Goal: Task Accomplishment & Management: Use online tool/utility

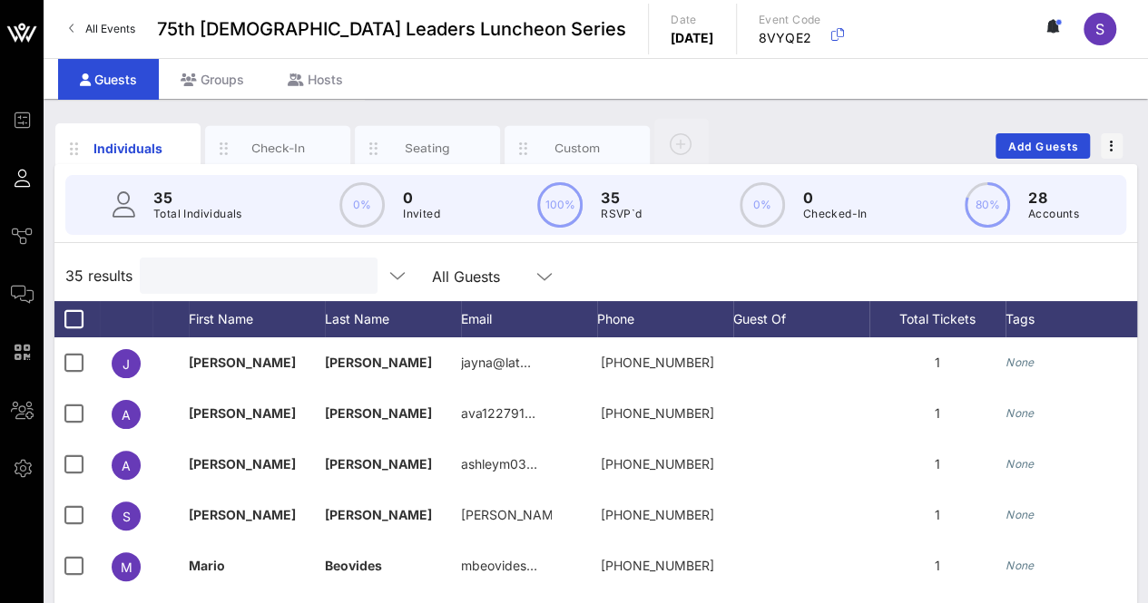
click at [214, 276] on input "text" at bounding box center [257, 276] width 212 height 24
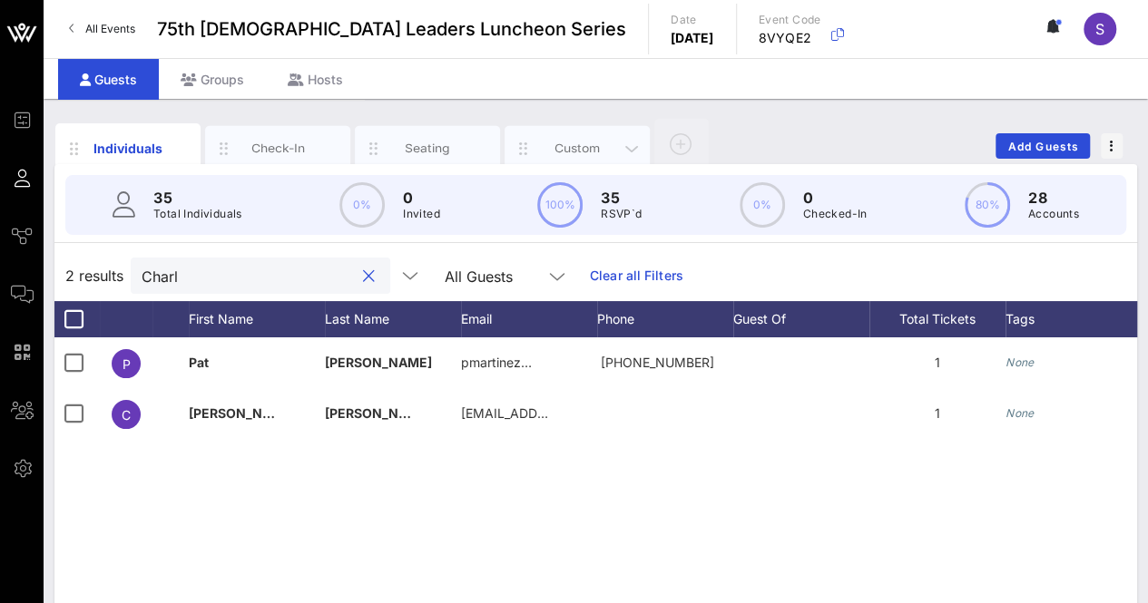
type input "Charl"
click at [573, 153] on div "Custom" at bounding box center [577, 148] width 81 height 17
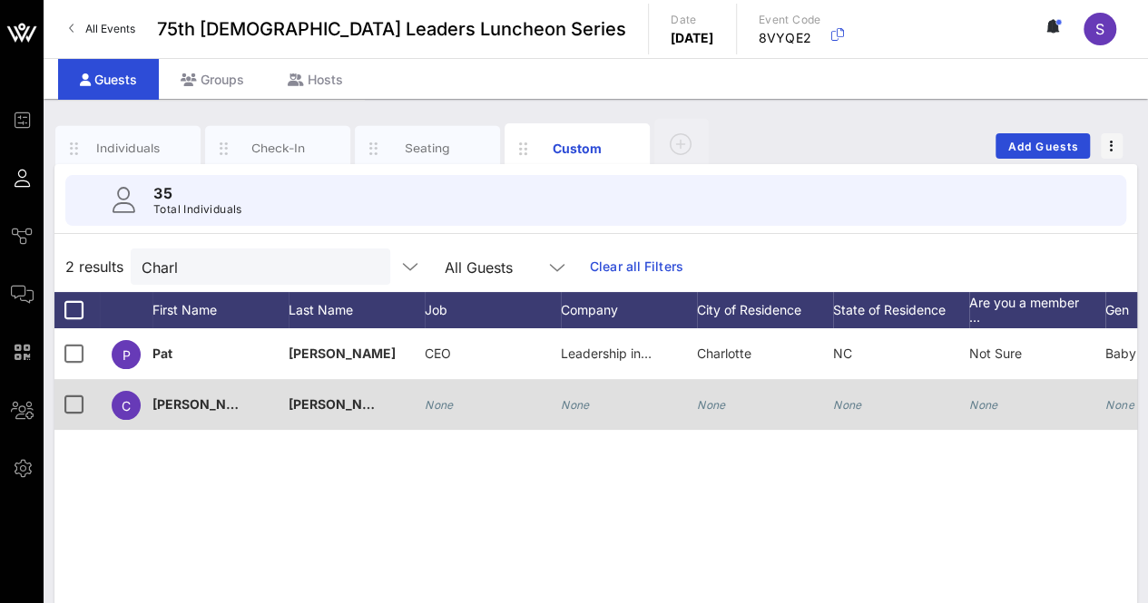
click at [575, 406] on icon "None" at bounding box center [575, 405] width 29 height 14
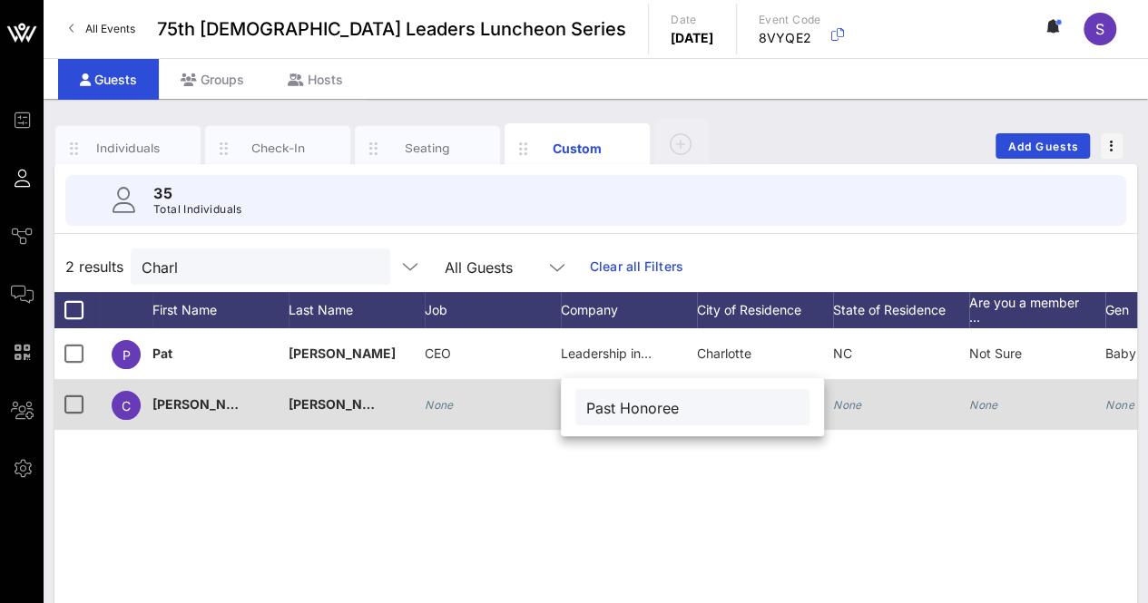
type input "Past Honoree"
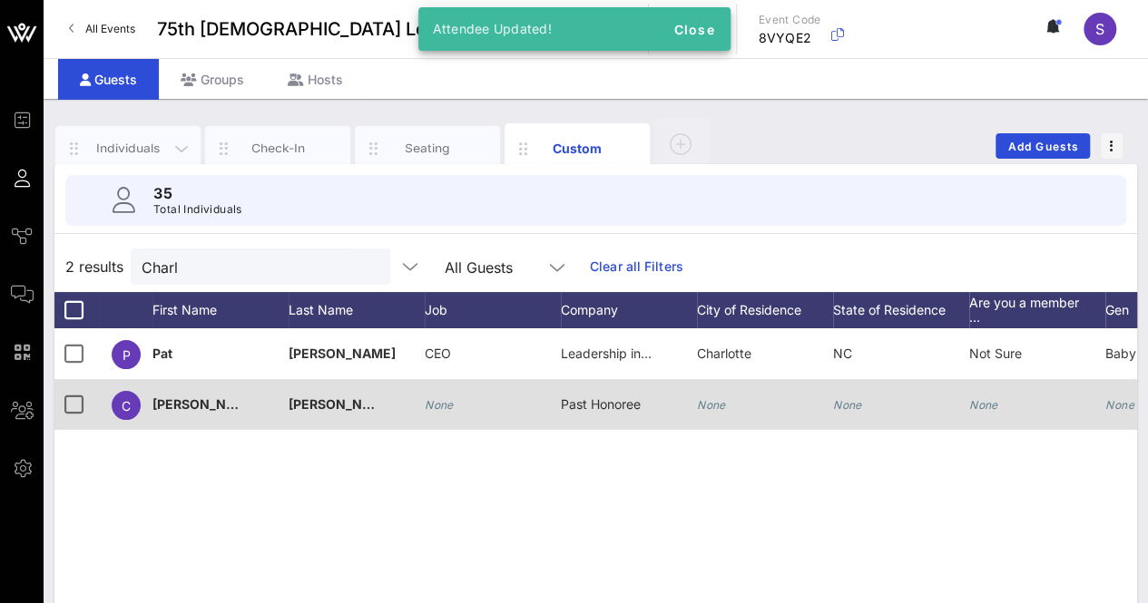
click at [142, 136] on div "Individuals" at bounding box center [127, 148] width 145 height 45
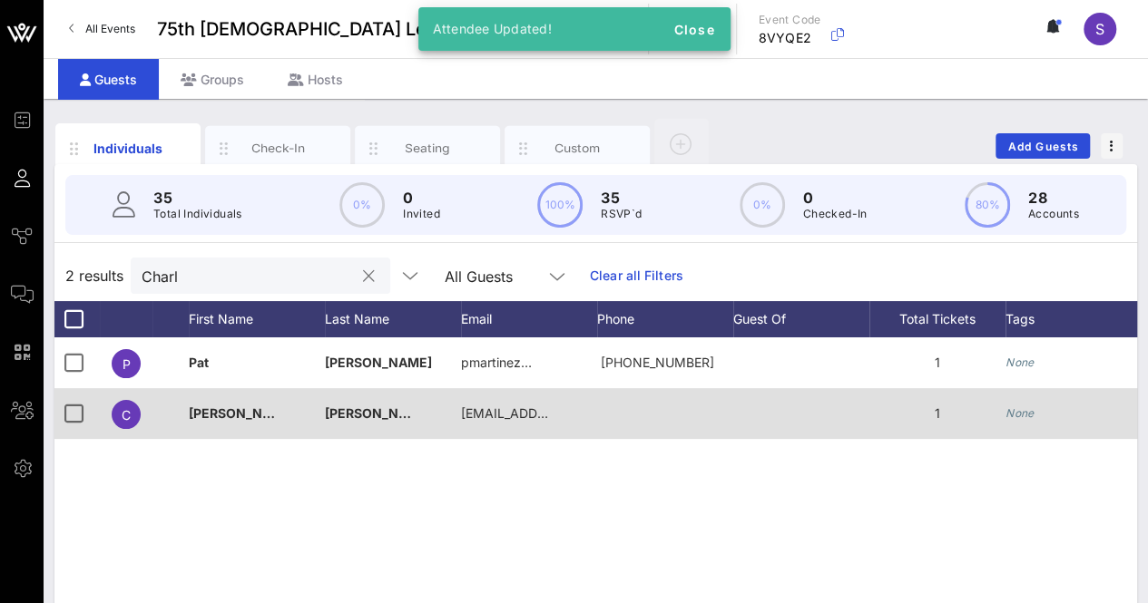
click at [363, 274] on button "clear icon" at bounding box center [369, 277] width 12 height 18
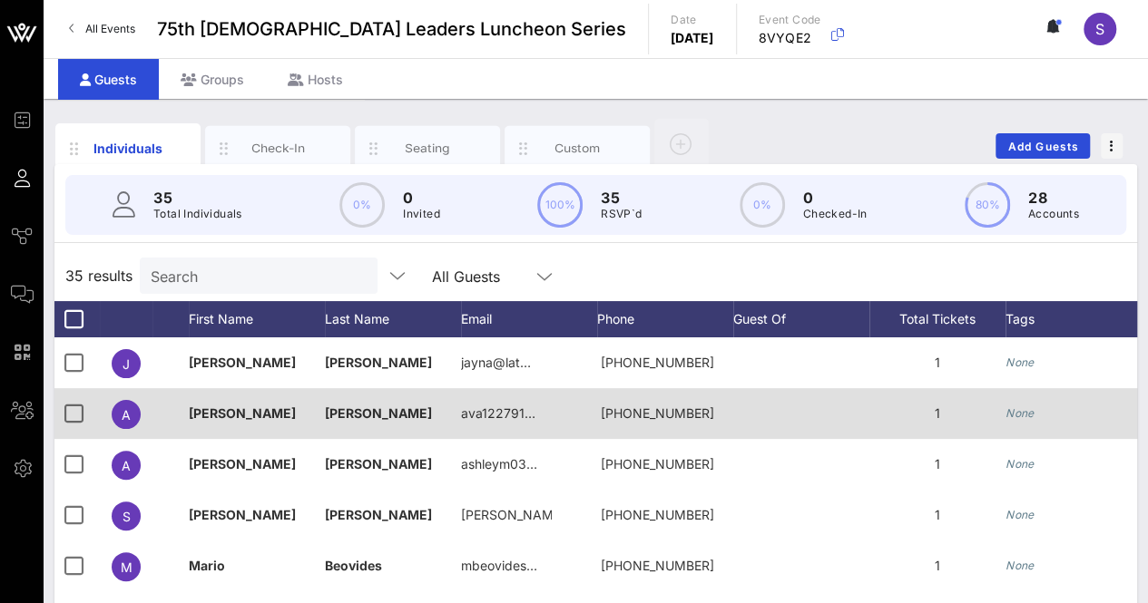
click at [638, 288] on div "35 results Search All Guests" at bounding box center [595, 275] width 1082 height 51
click at [560, 142] on div "Custom" at bounding box center [577, 148] width 81 height 17
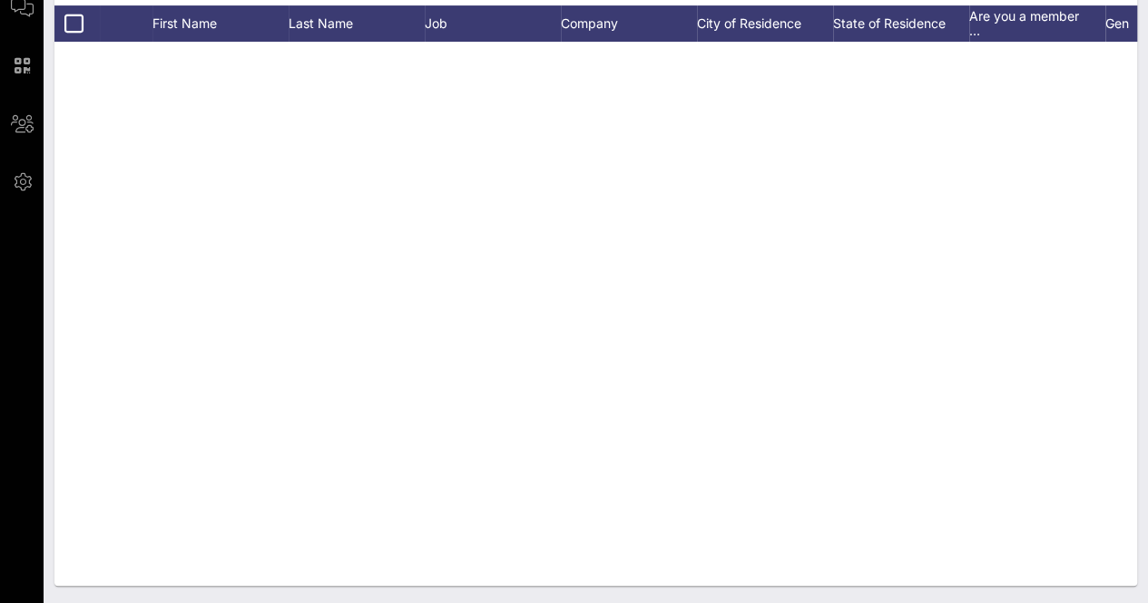
scroll to position [1247, 0]
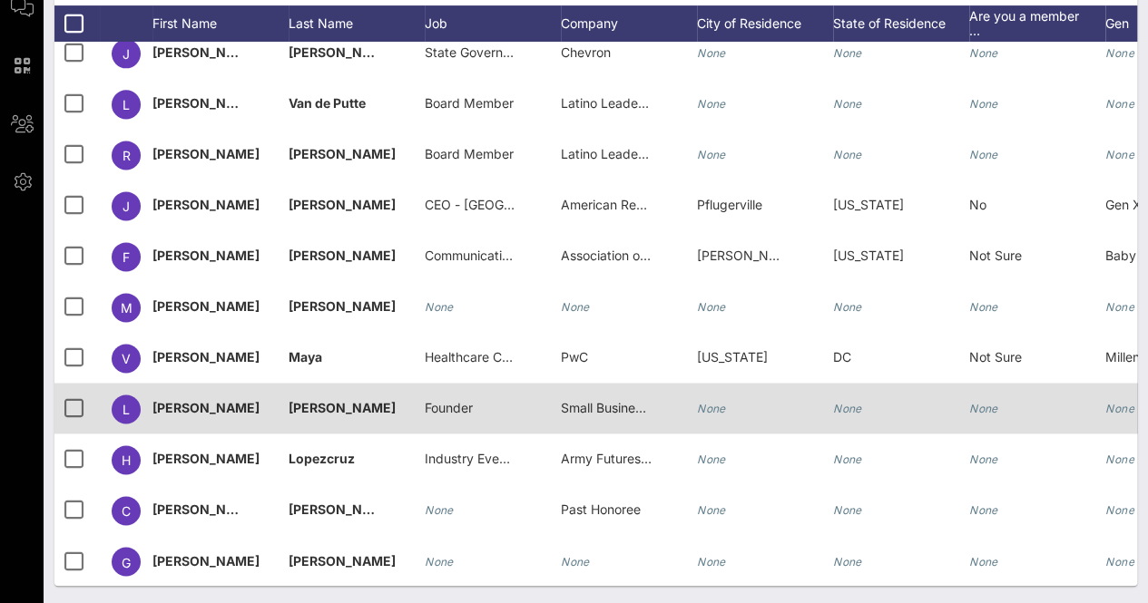
click at [430, 400] on span "Founder" at bounding box center [449, 407] width 48 height 15
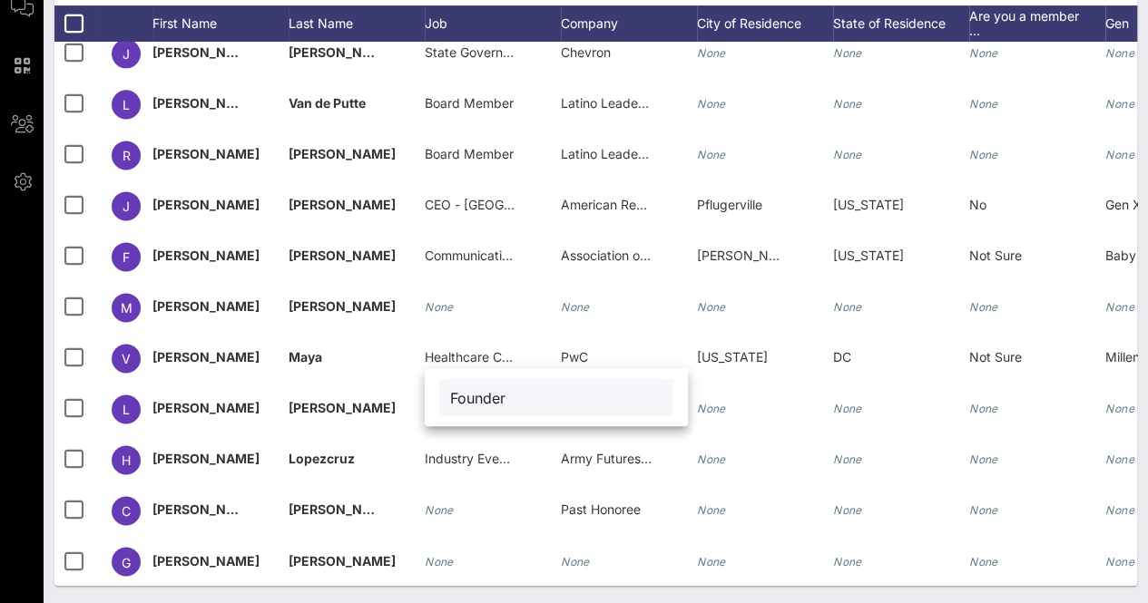
click at [484, 596] on div "Individuals Check-In Seating Custom Add Guests 35 Total Individuals 35 results …" at bounding box center [596, 208] width 1104 height 792
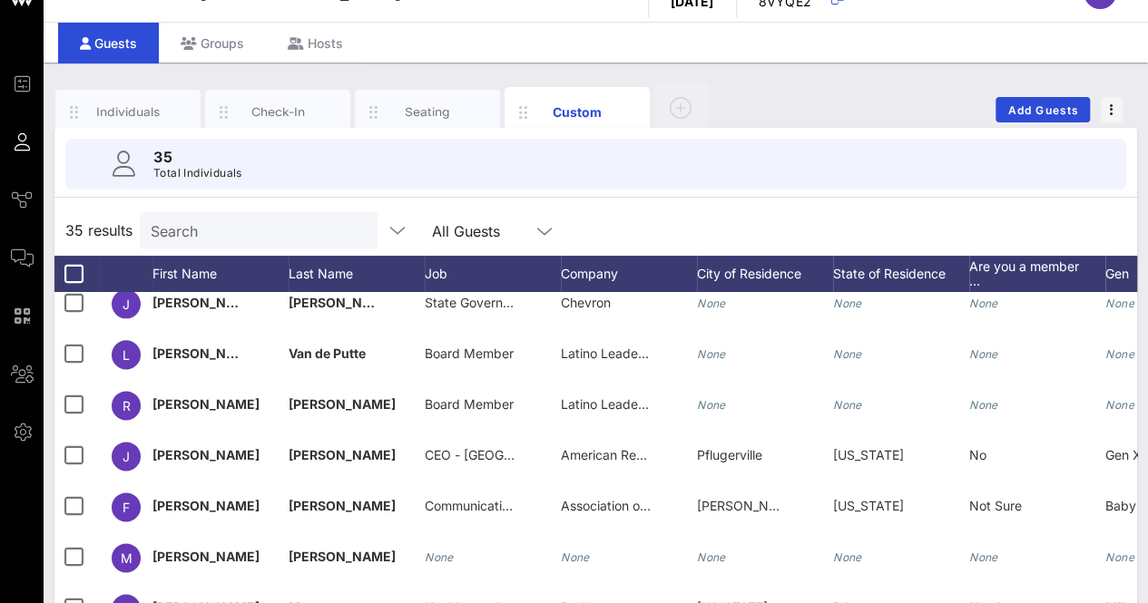
scroll to position [39, 0]
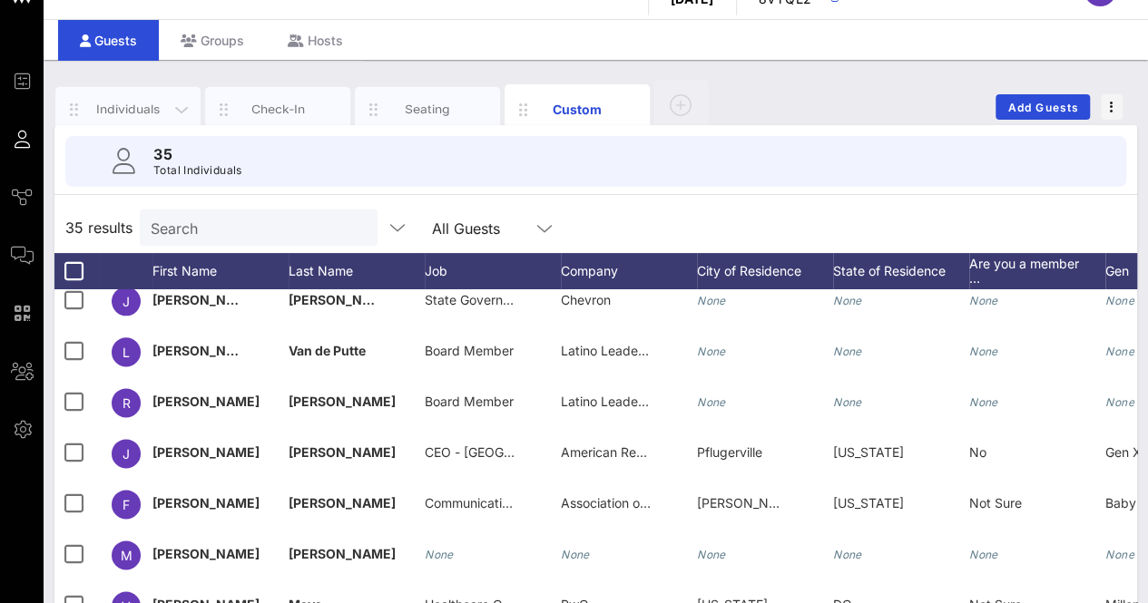
click at [113, 105] on div "Individuals" at bounding box center [128, 109] width 81 height 17
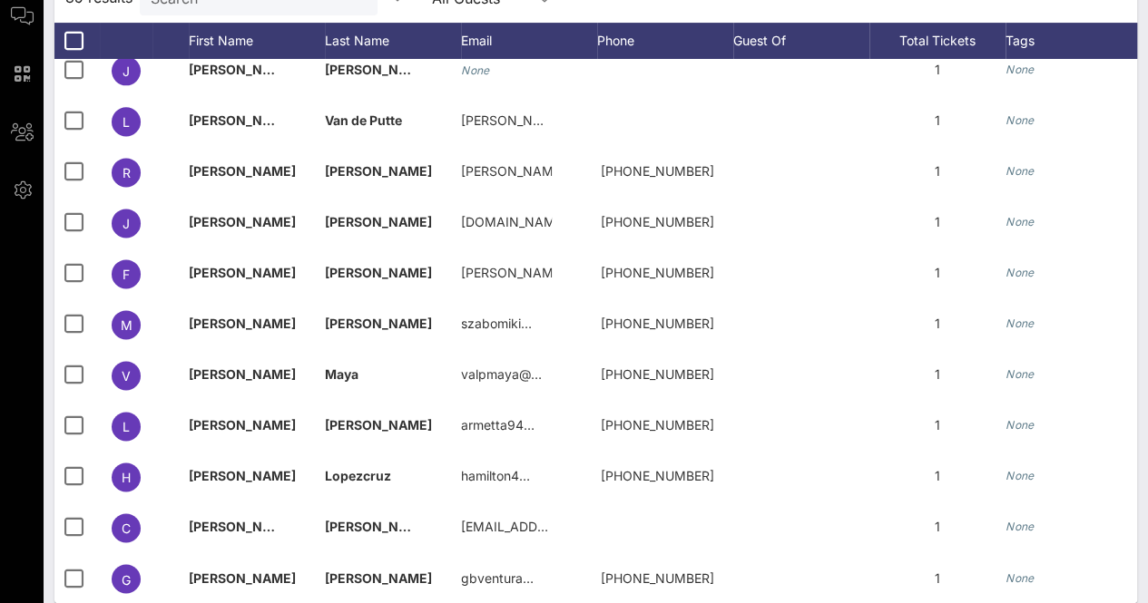
scroll to position [296, 0]
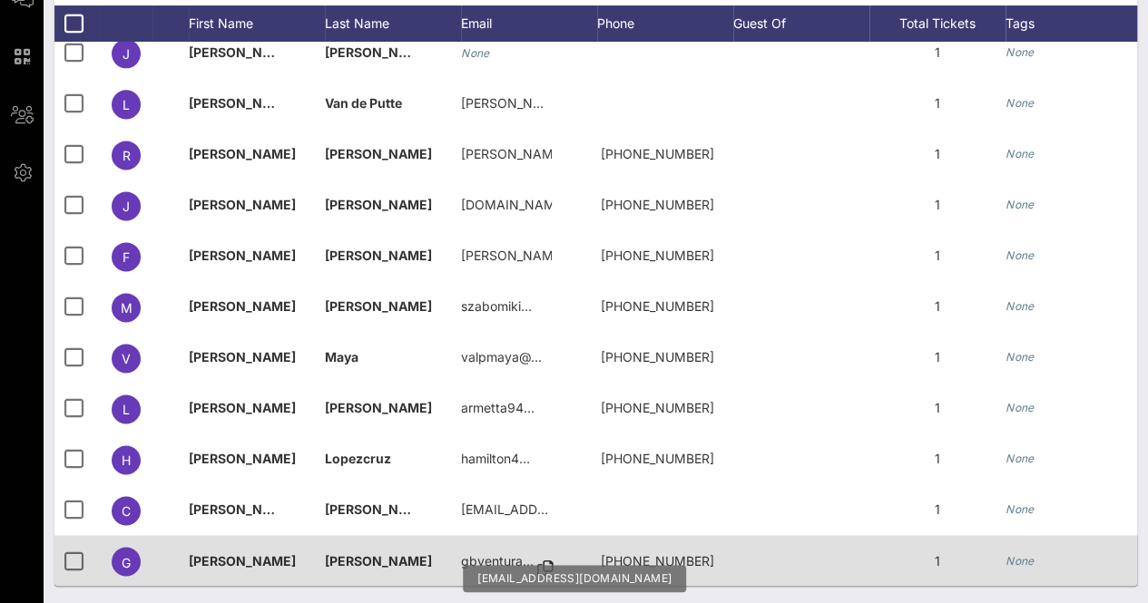
click at [537, 567] on icon at bounding box center [545, 568] width 16 height 2
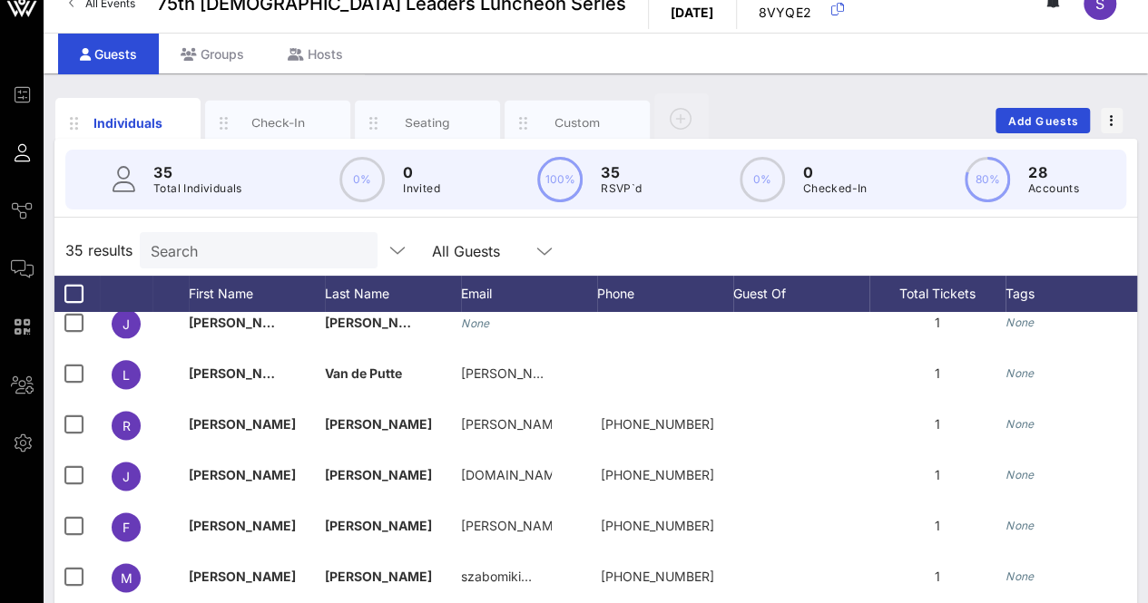
scroll to position [27, 0]
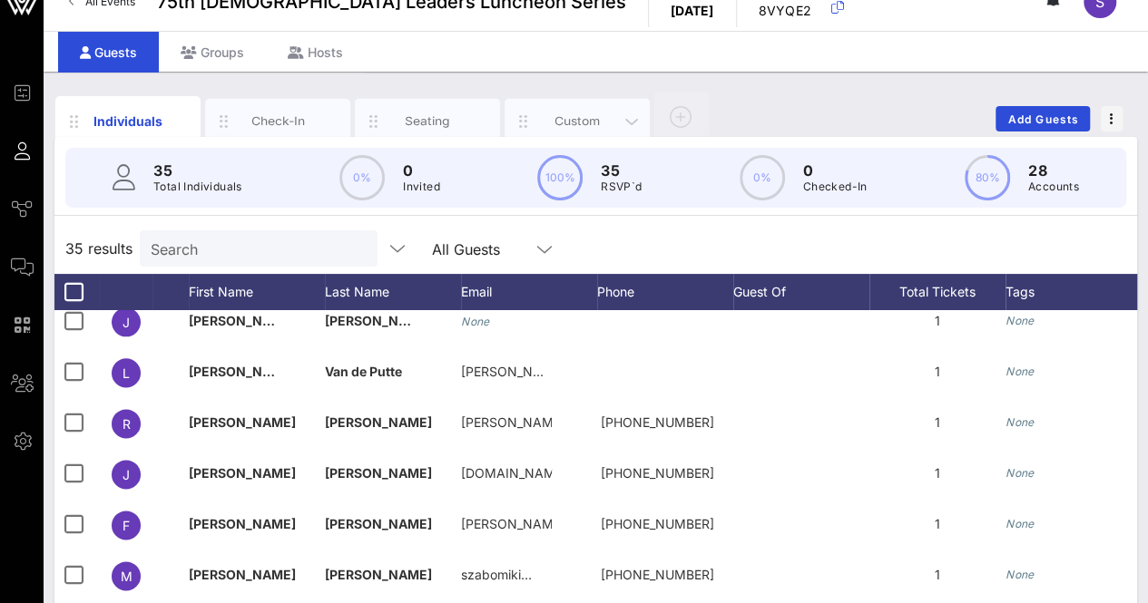
click at [577, 99] on div "Custom" at bounding box center [576, 121] width 145 height 45
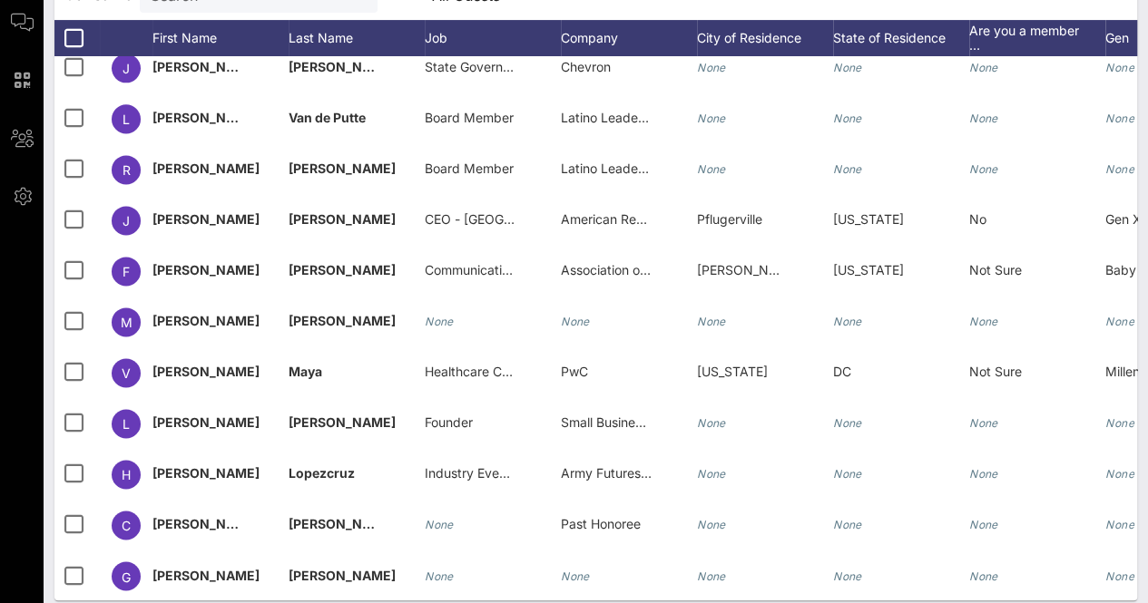
scroll to position [287, 0]
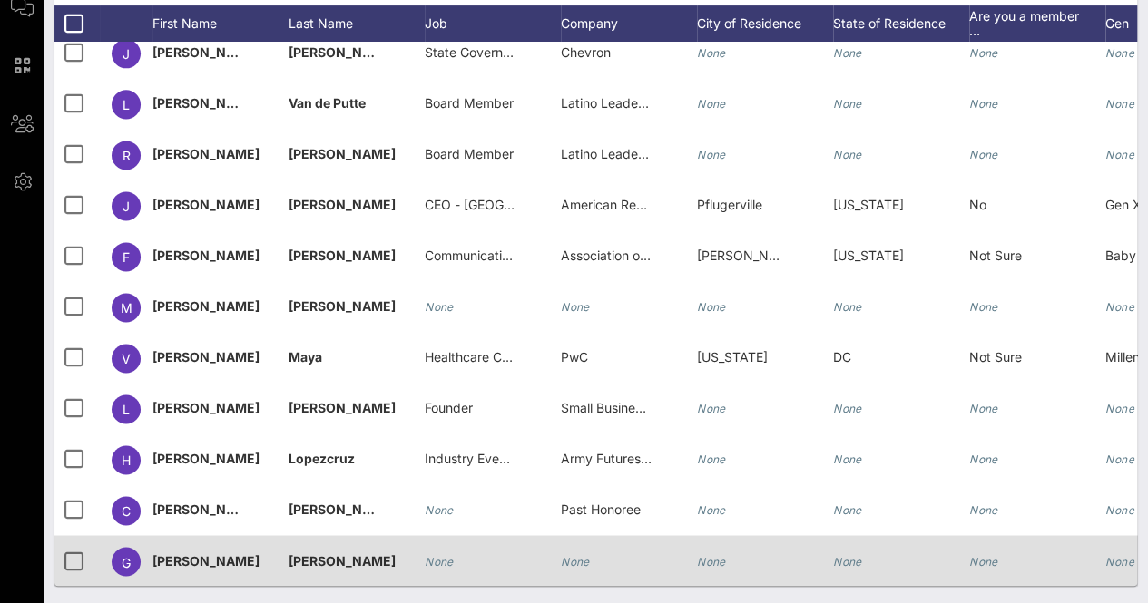
click at [457, 550] on div "None" at bounding box center [493, 571] width 136 height 72
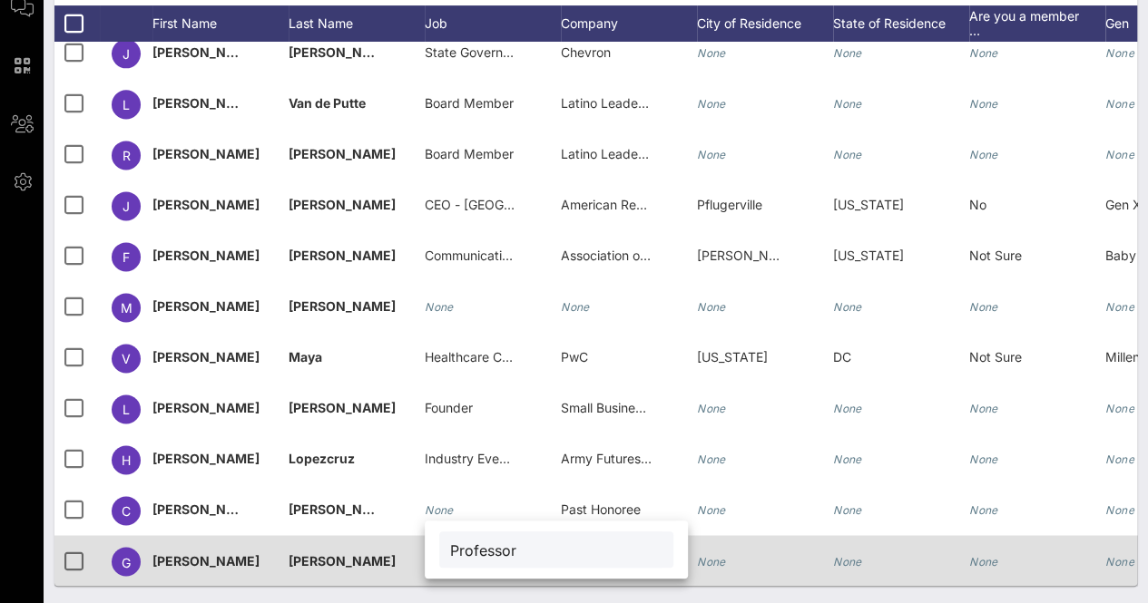
type input "Professor"
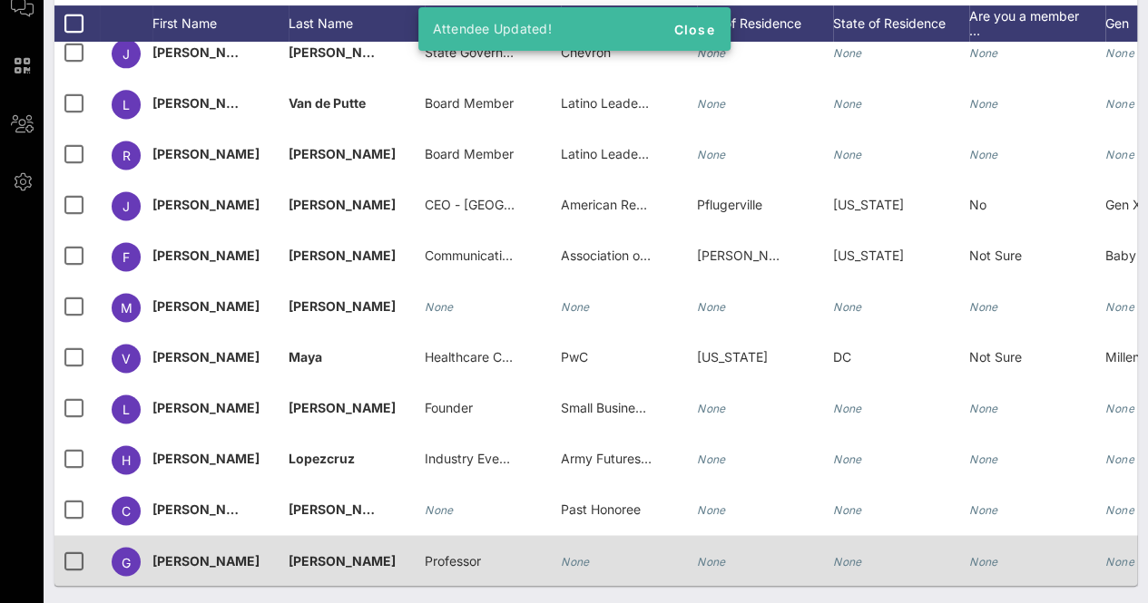
click at [579, 556] on div "None" at bounding box center [575, 560] width 29 height 51
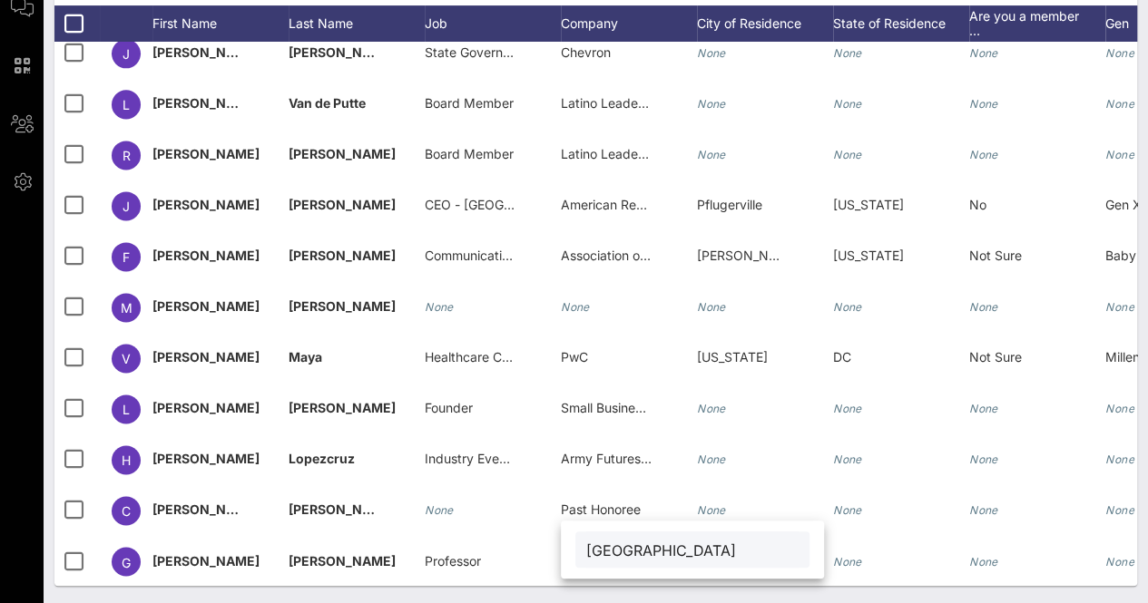
type input "[GEOGRAPHIC_DATA]"
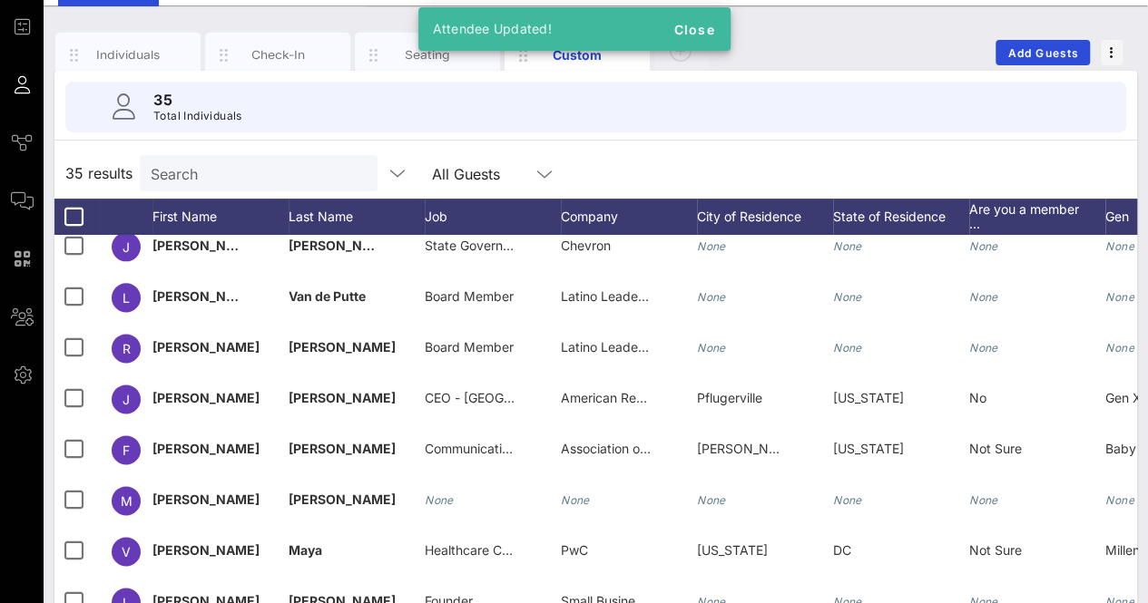
scroll to position [94, 0]
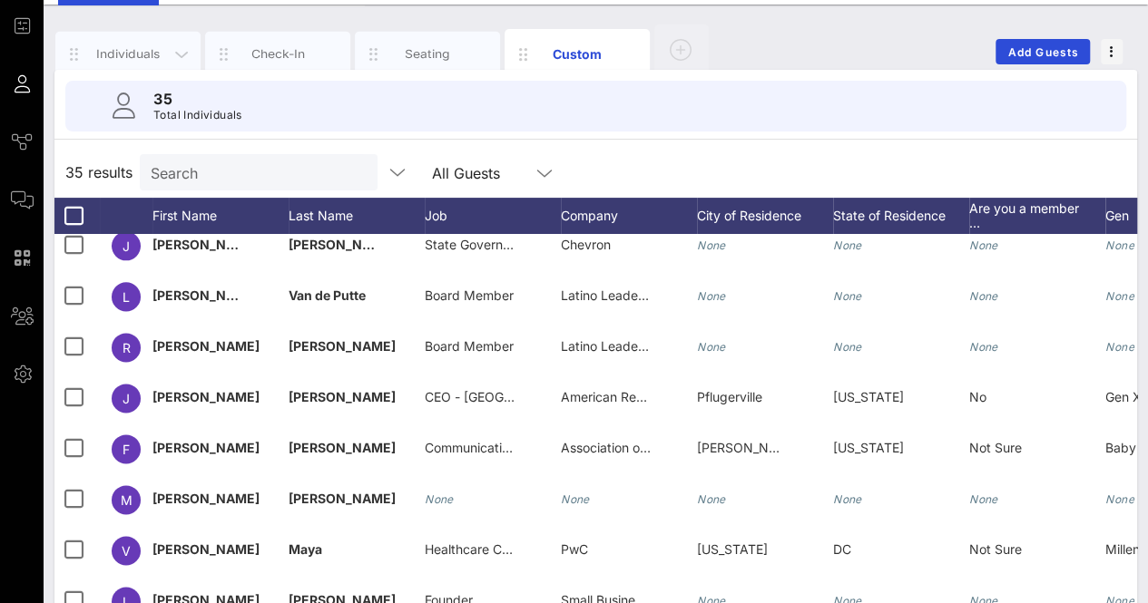
click at [137, 59] on div "Individuals" at bounding box center [128, 53] width 81 height 17
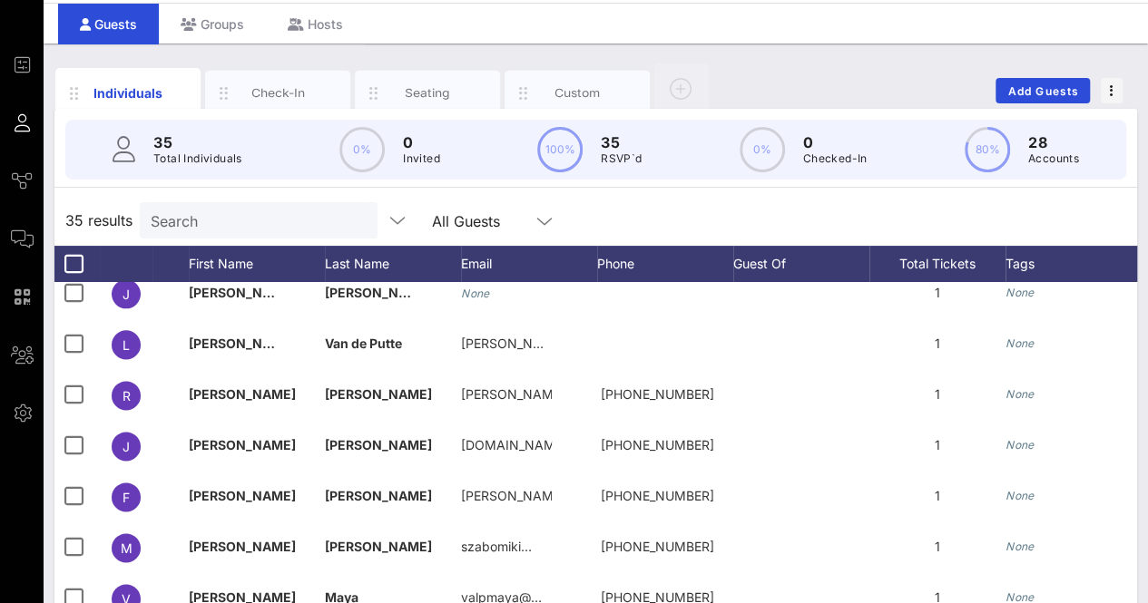
scroll to position [51, 0]
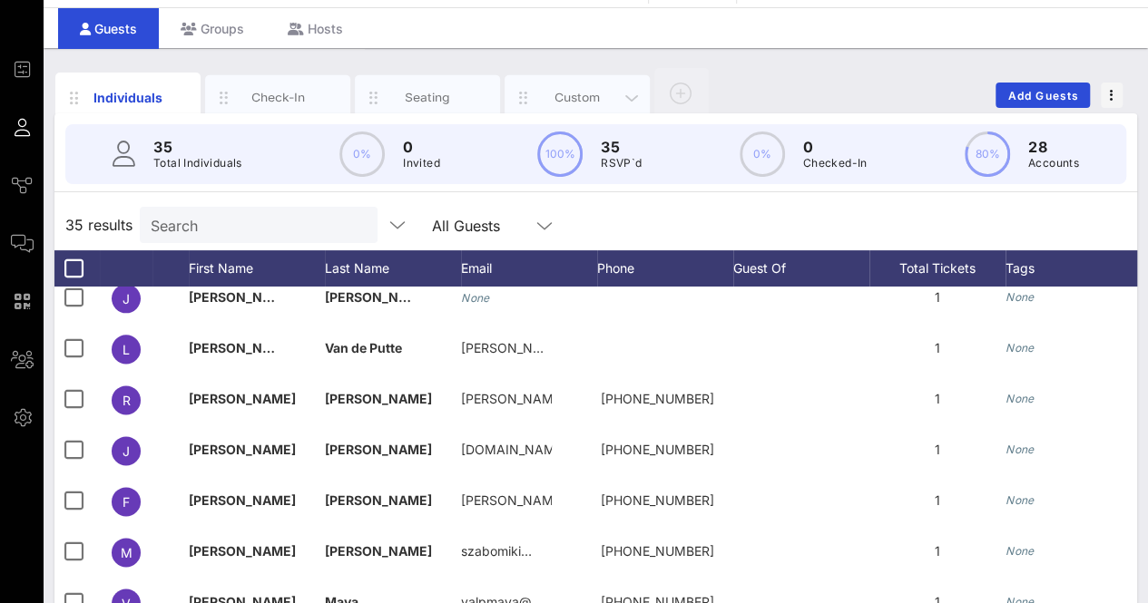
click at [552, 102] on div "Custom" at bounding box center [577, 97] width 81 height 17
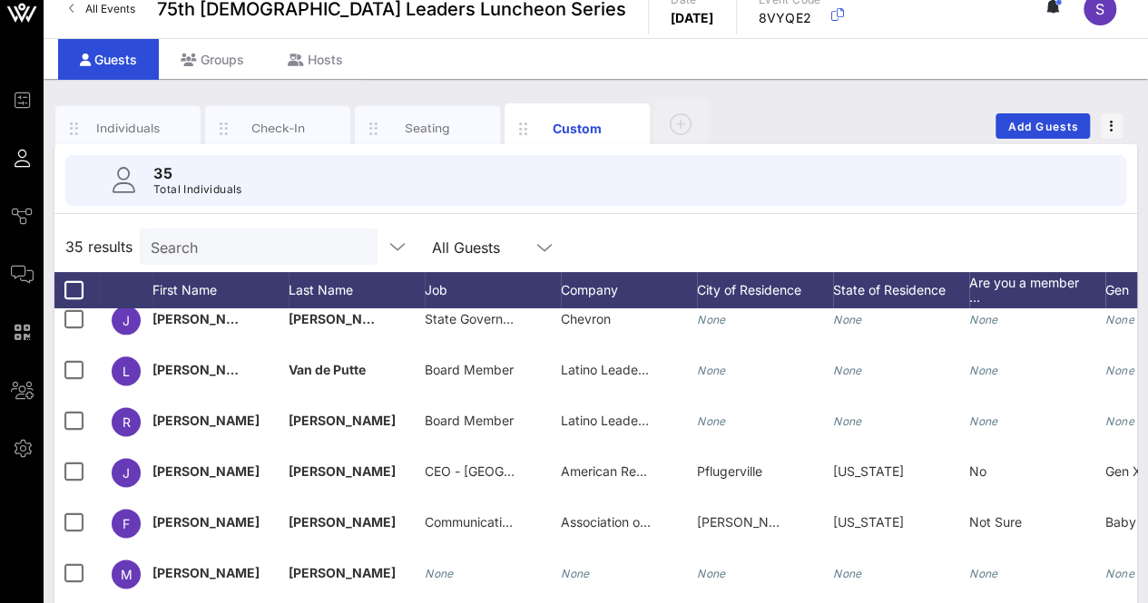
scroll to position [15, 0]
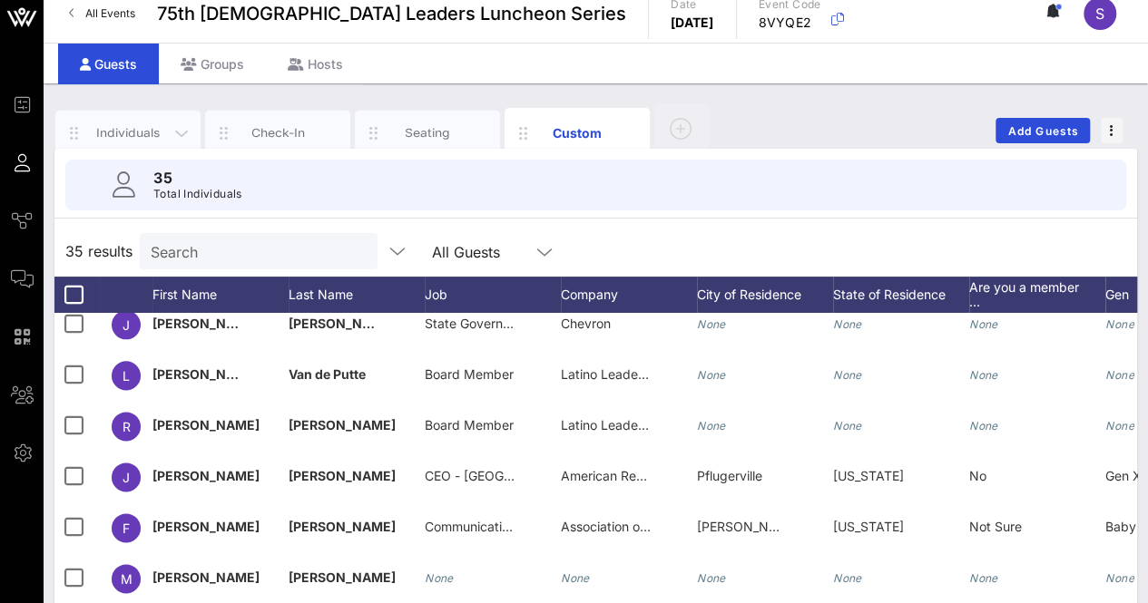
click at [121, 138] on div "Individuals" at bounding box center [128, 132] width 81 height 17
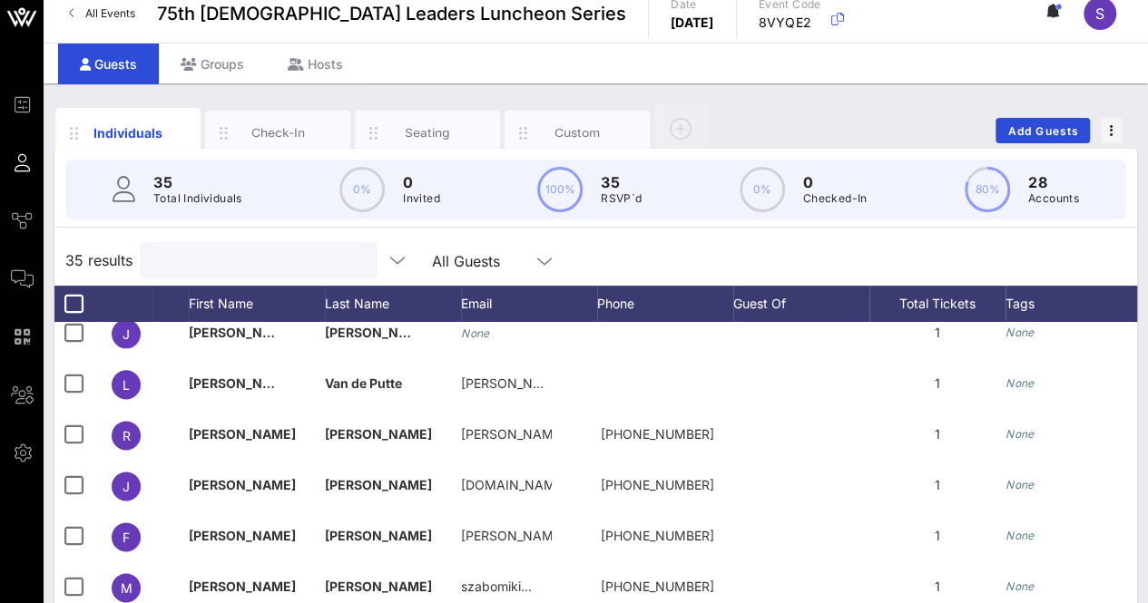
click at [254, 267] on input "text" at bounding box center [257, 261] width 212 height 24
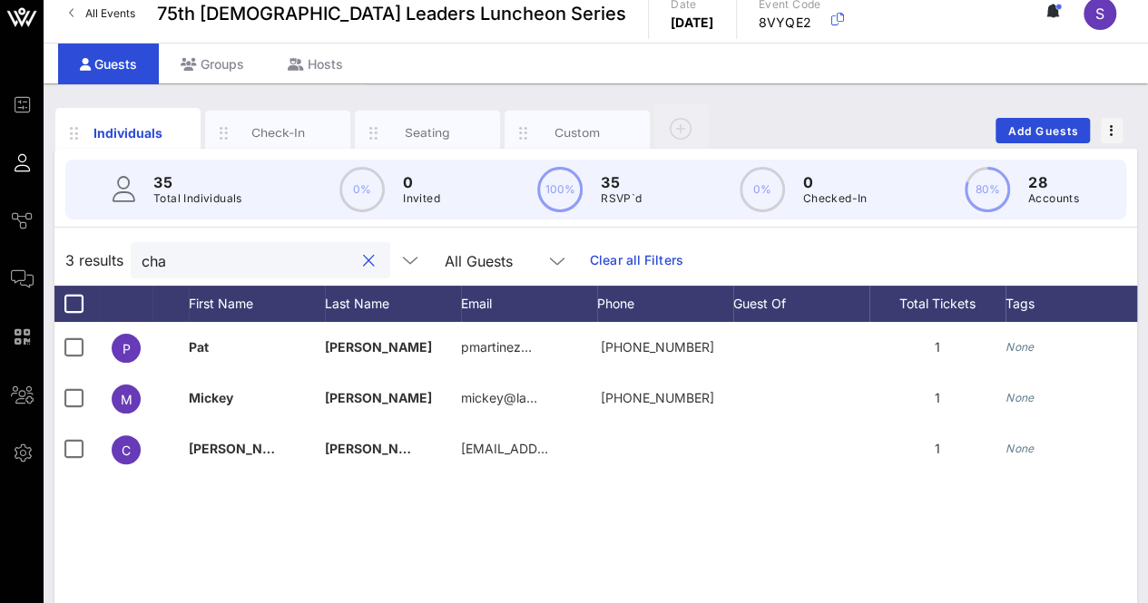
scroll to position [0, 0]
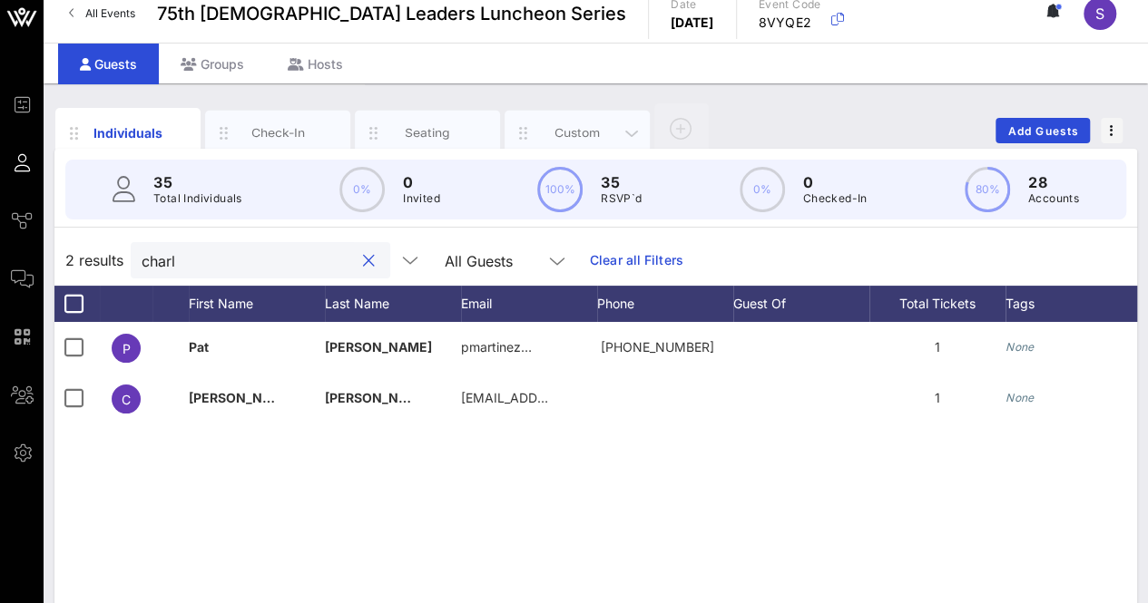
type input "charl"
click at [579, 113] on div "Custom" at bounding box center [576, 133] width 145 height 45
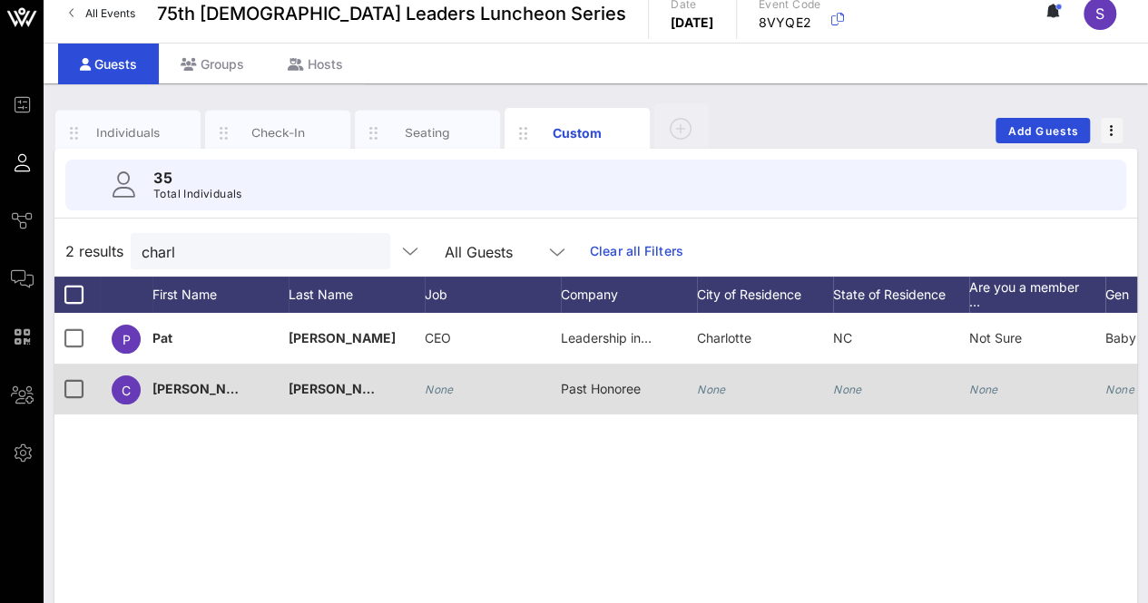
click at [579, 376] on div "Past Honoree" at bounding box center [601, 389] width 80 height 51
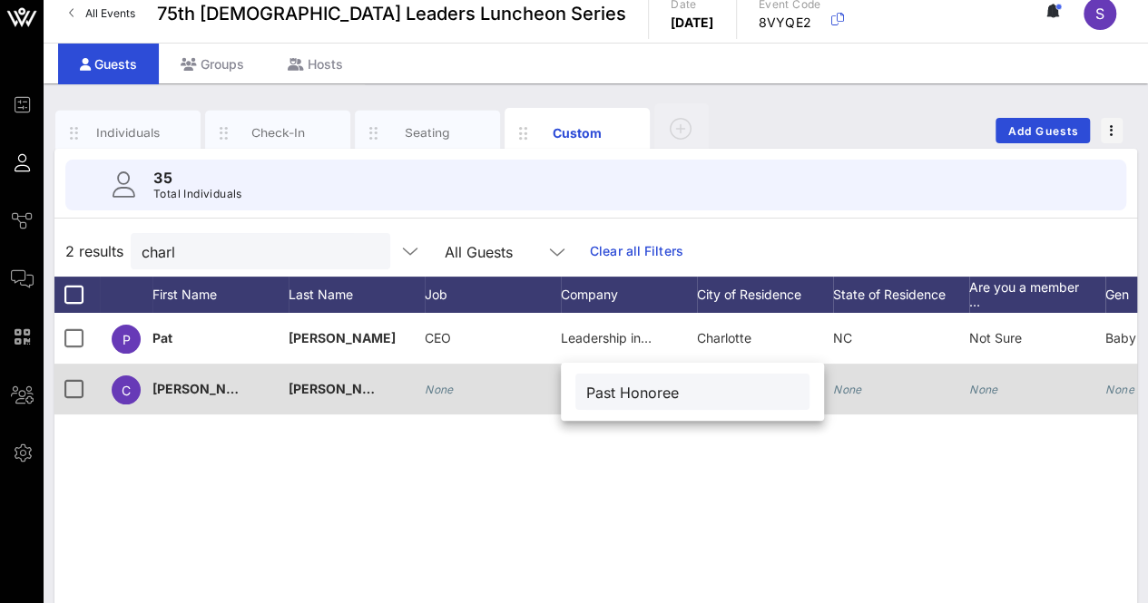
drag, startPoint x: 619, startPoint y: 395, endPoint x: 548, endPoint y: 395, distance: 70.8
click at [548, 395] on div "Event Builder Guests Journeys Comms QR Scanner Team Settings 75th [DEMOGRAPHIC_…" at bounding box center [574, 430] width 1148 height 891
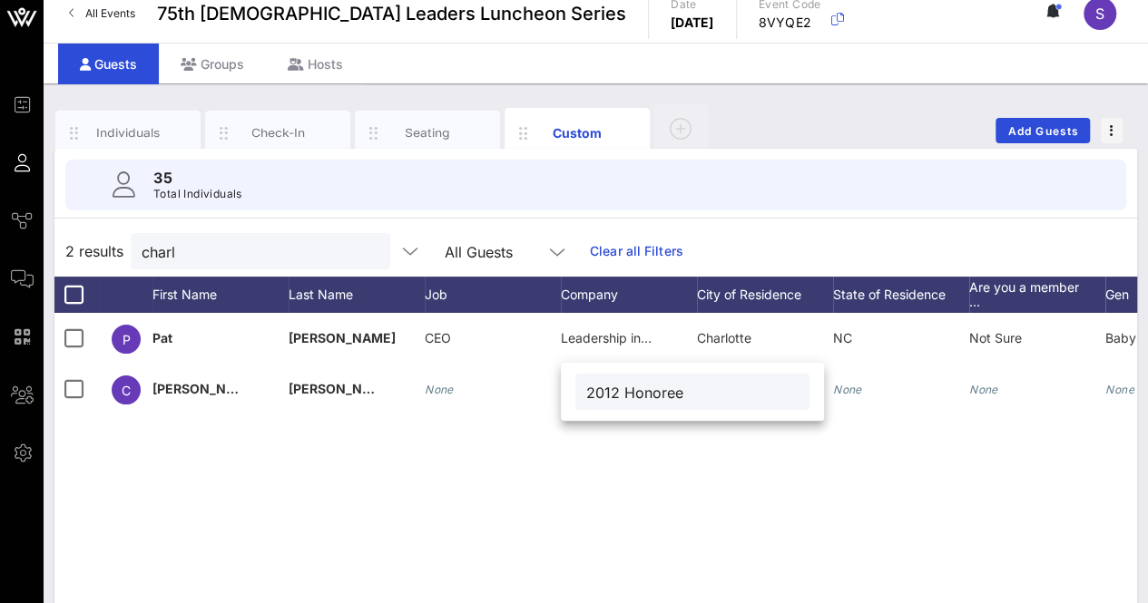
type input "2012 Honoree"
